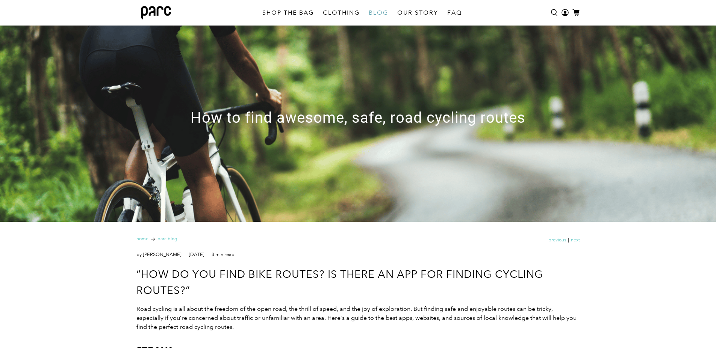
scroll to position [70, 0]
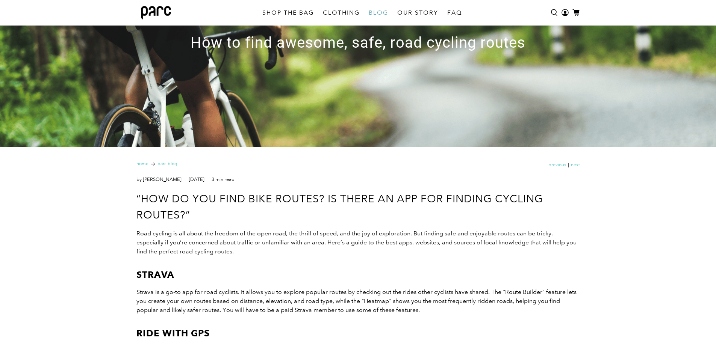
scroll to position [145, 0]
